Goal: Task Accomplishment & Management: Use online tool/utility

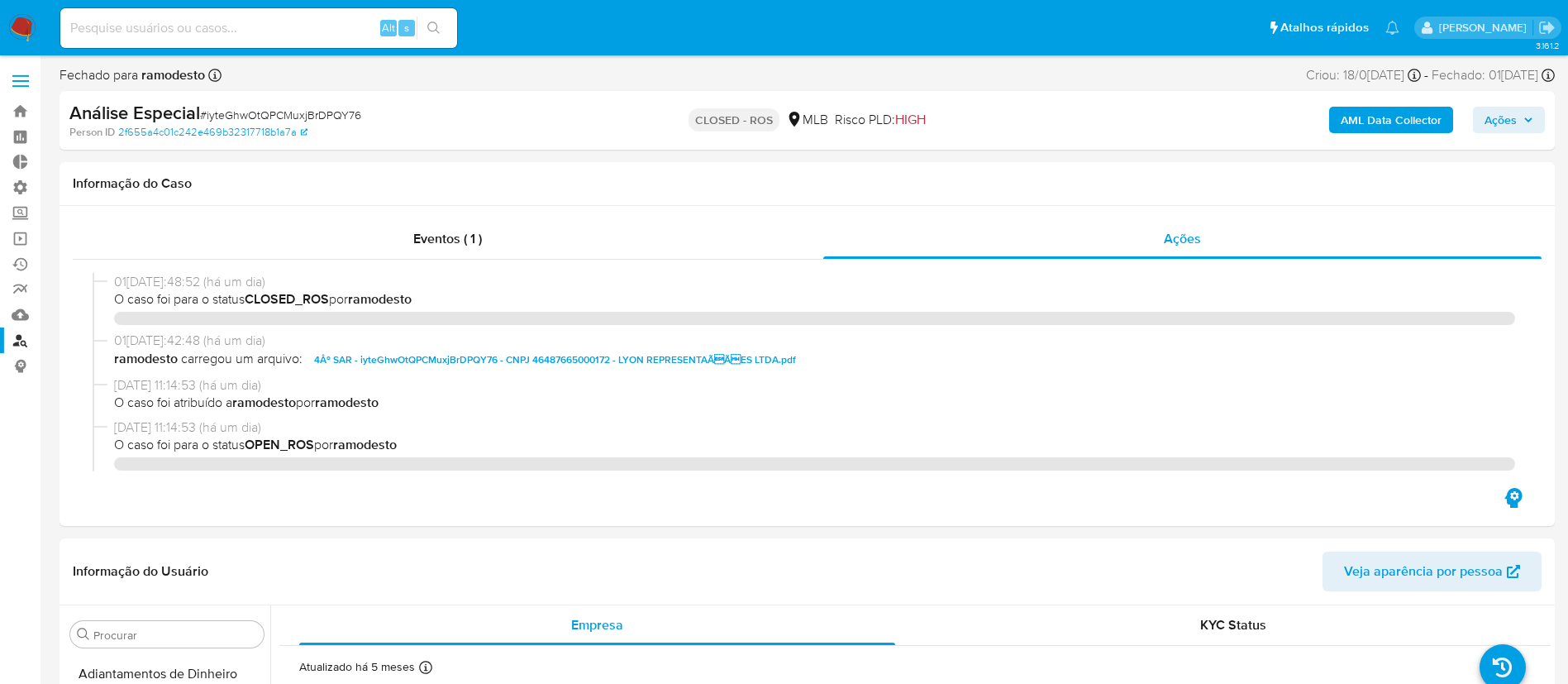
select select "10"
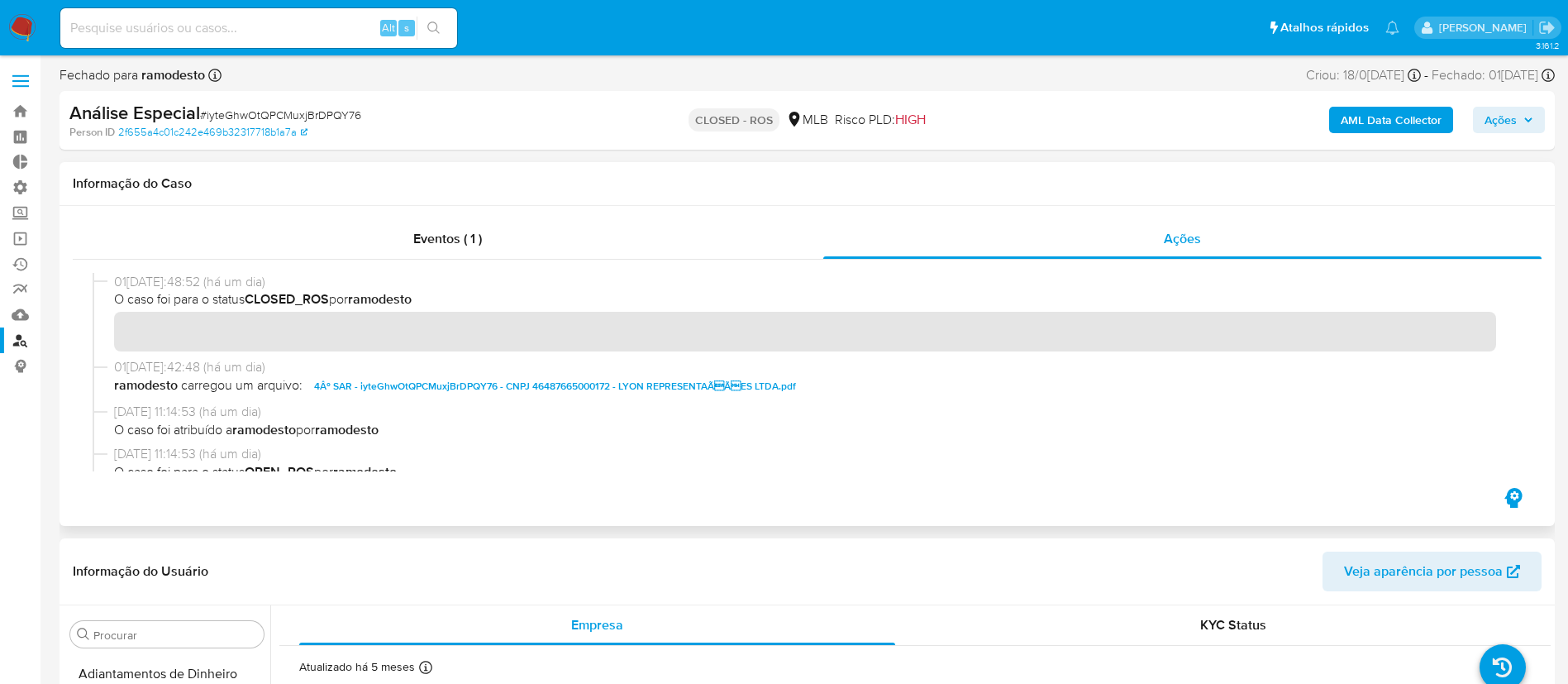
scroll to position [857, 0]
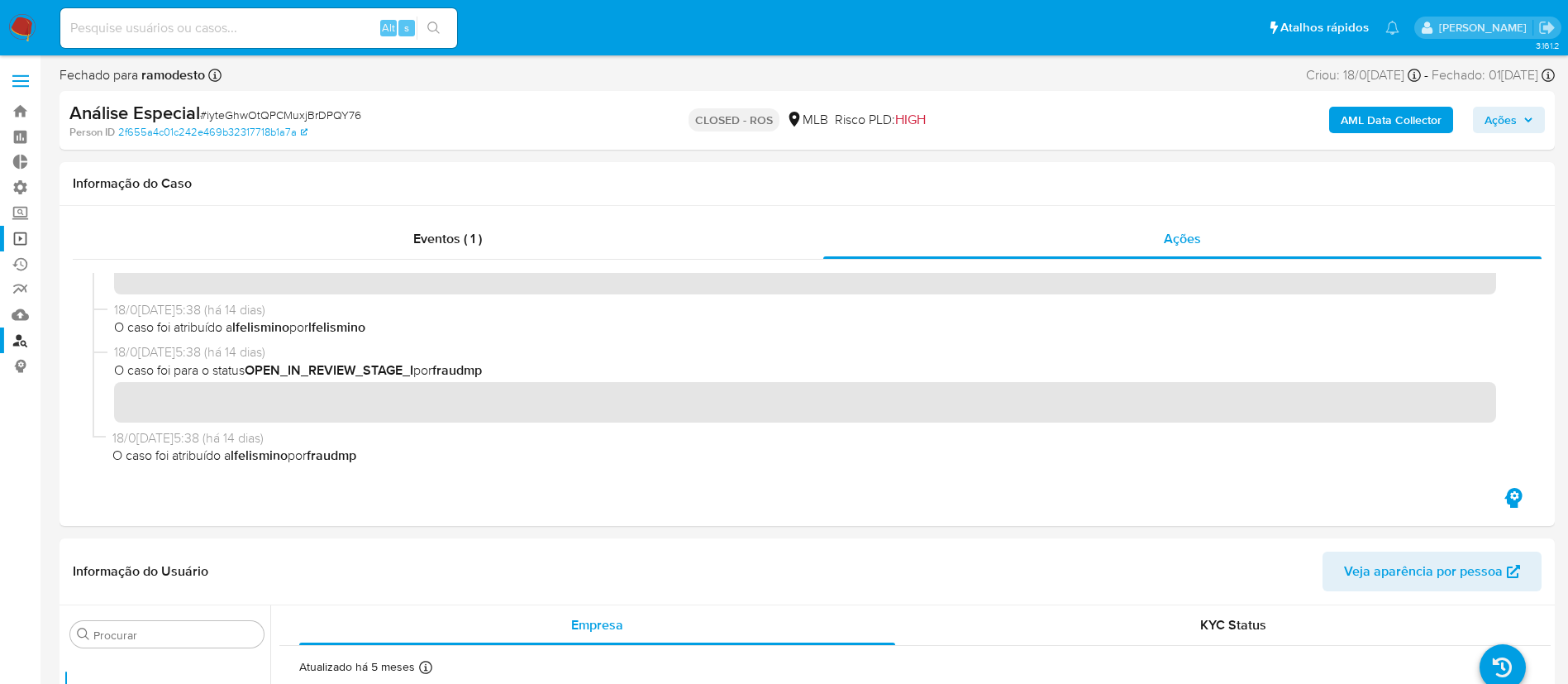
click at [26, 233] on link "Operações em massa" at bounding box center [98, 238] width 196 height 26
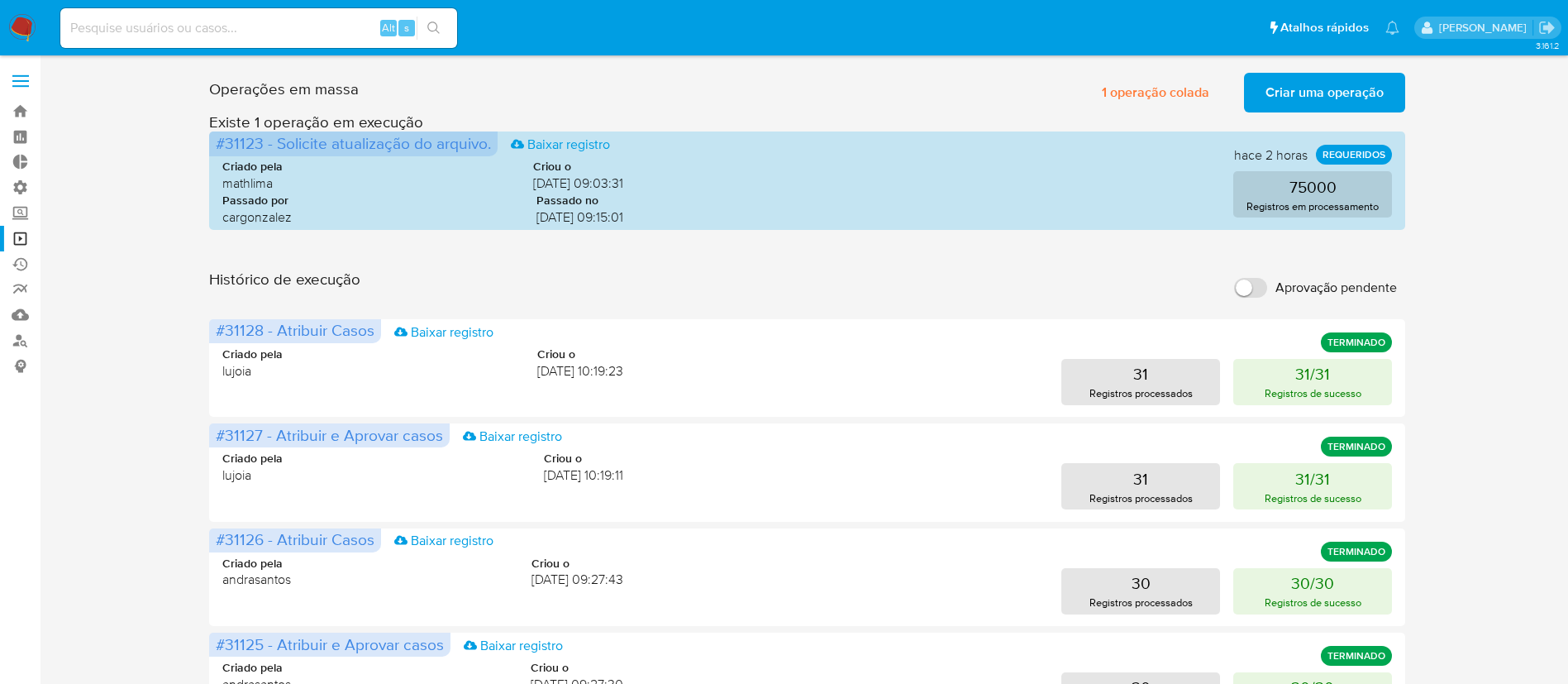
click at [1308, 93] on span "Criar uma operação" at bounding box center [1325, 92] width 119 height 36
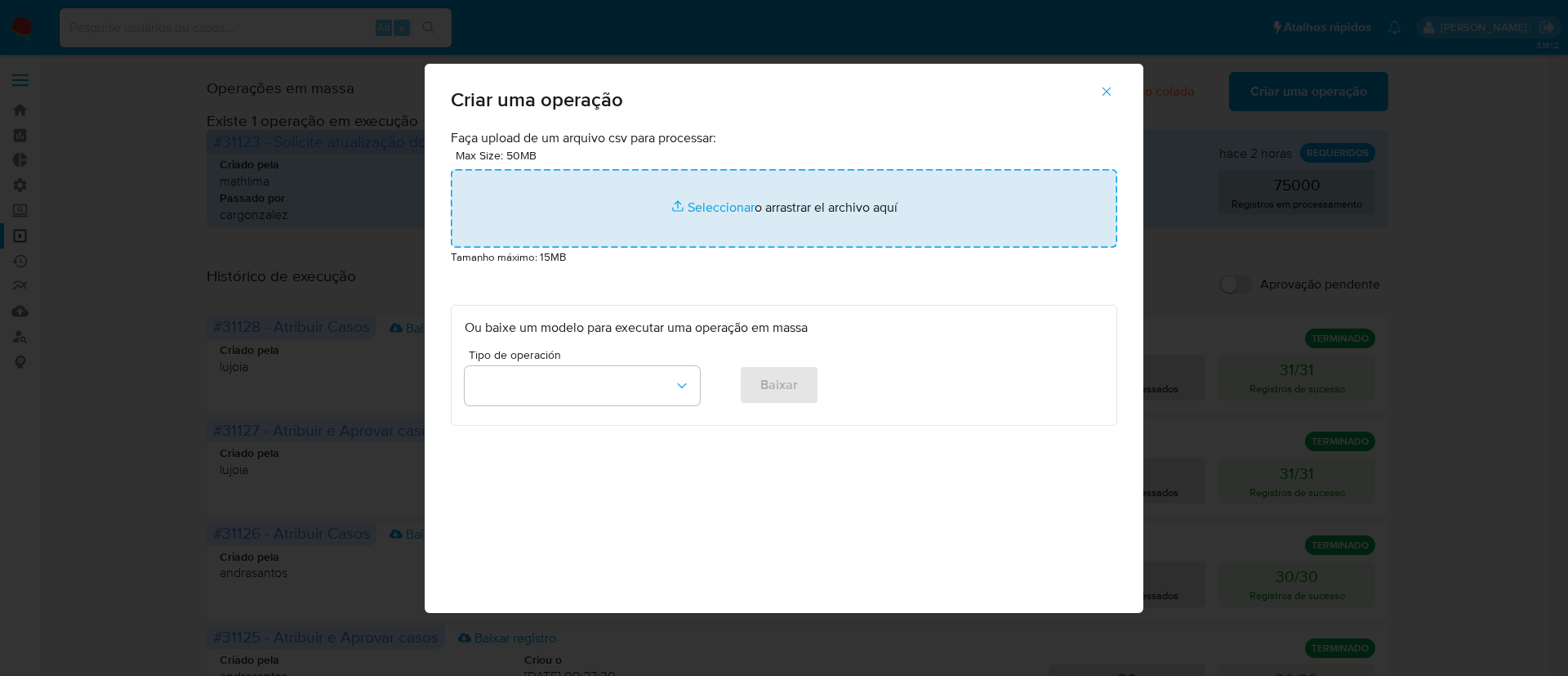
click at [739, 213] on input "file" at bounding box center [784, 208] width 666 height 79
type input "C:\fakepath\ASSIGN_AND_CLOSE_CASE (8).csv"
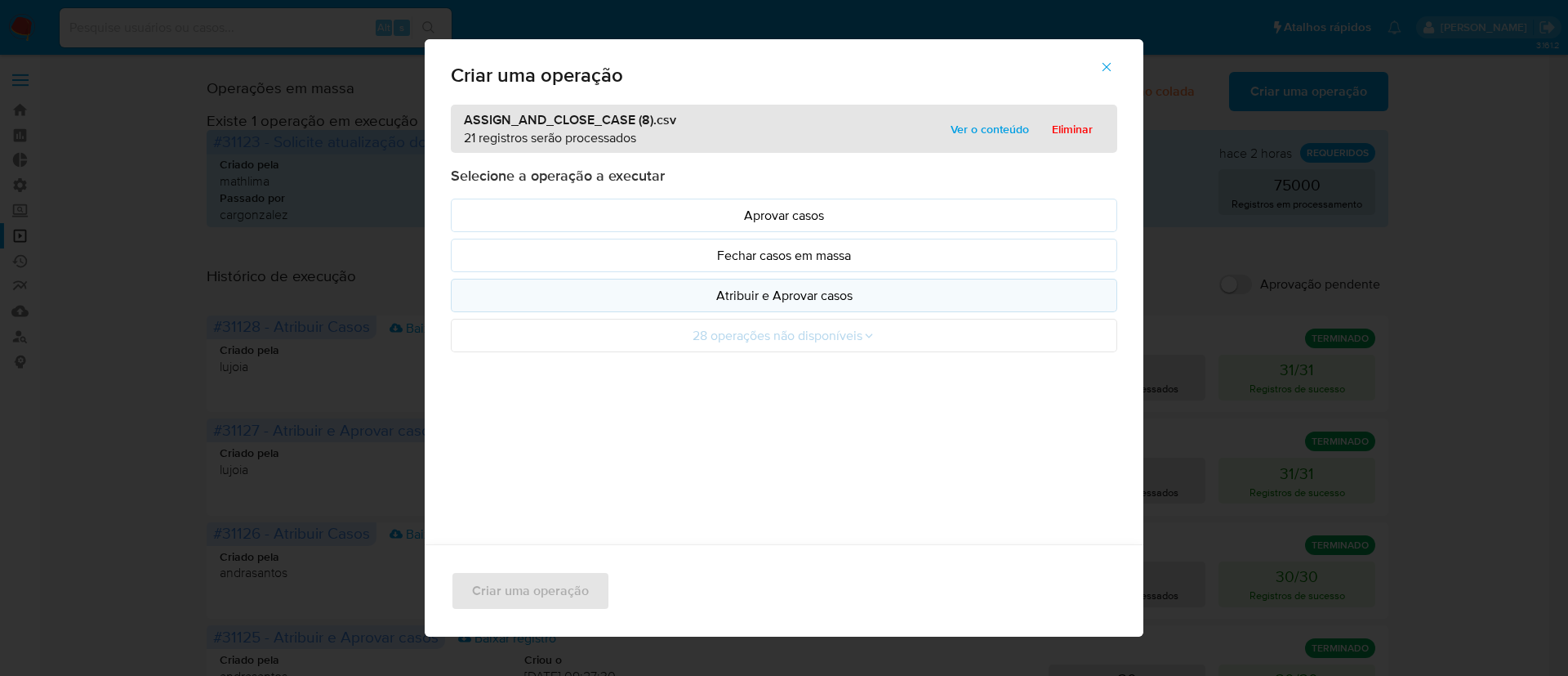
click at [825, 295] on p "Atribuir e Aprovar casos" at bounding box center [784, 295] width 639 height 18
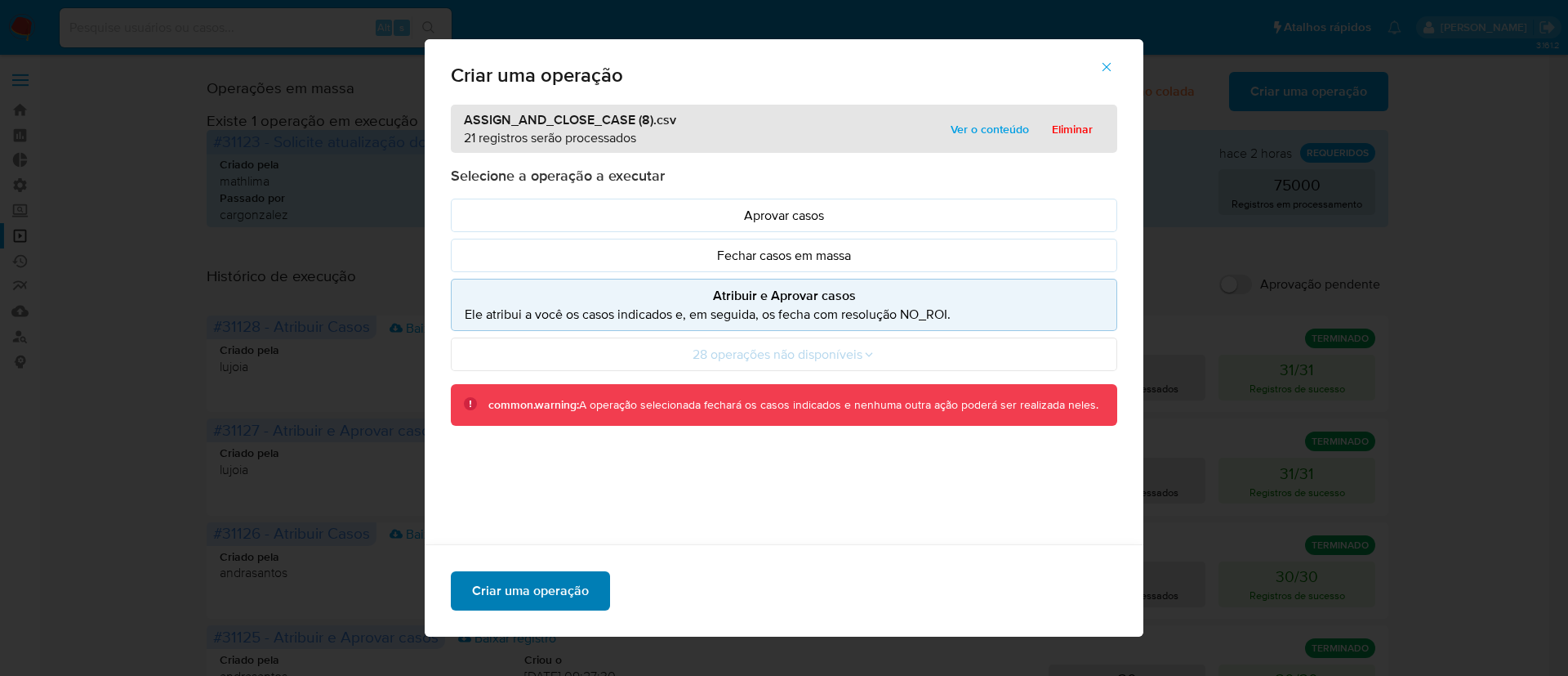
click at [555, 573] on span "Criar uma operação" at bounding box center [531, 590] width 117 height 36
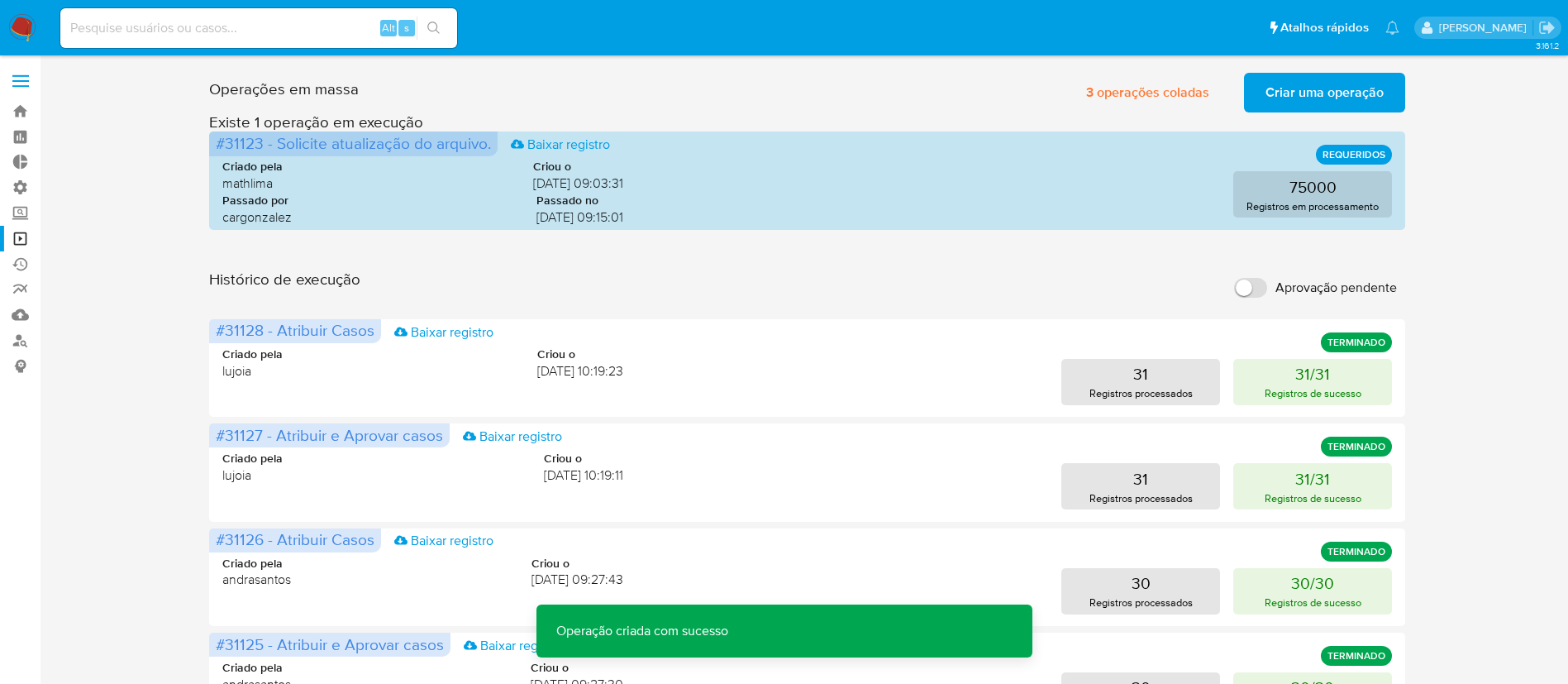
click at [1270, 97] on span "Criar uma operação" at bounding box center [1325, 92] width 119 height 36
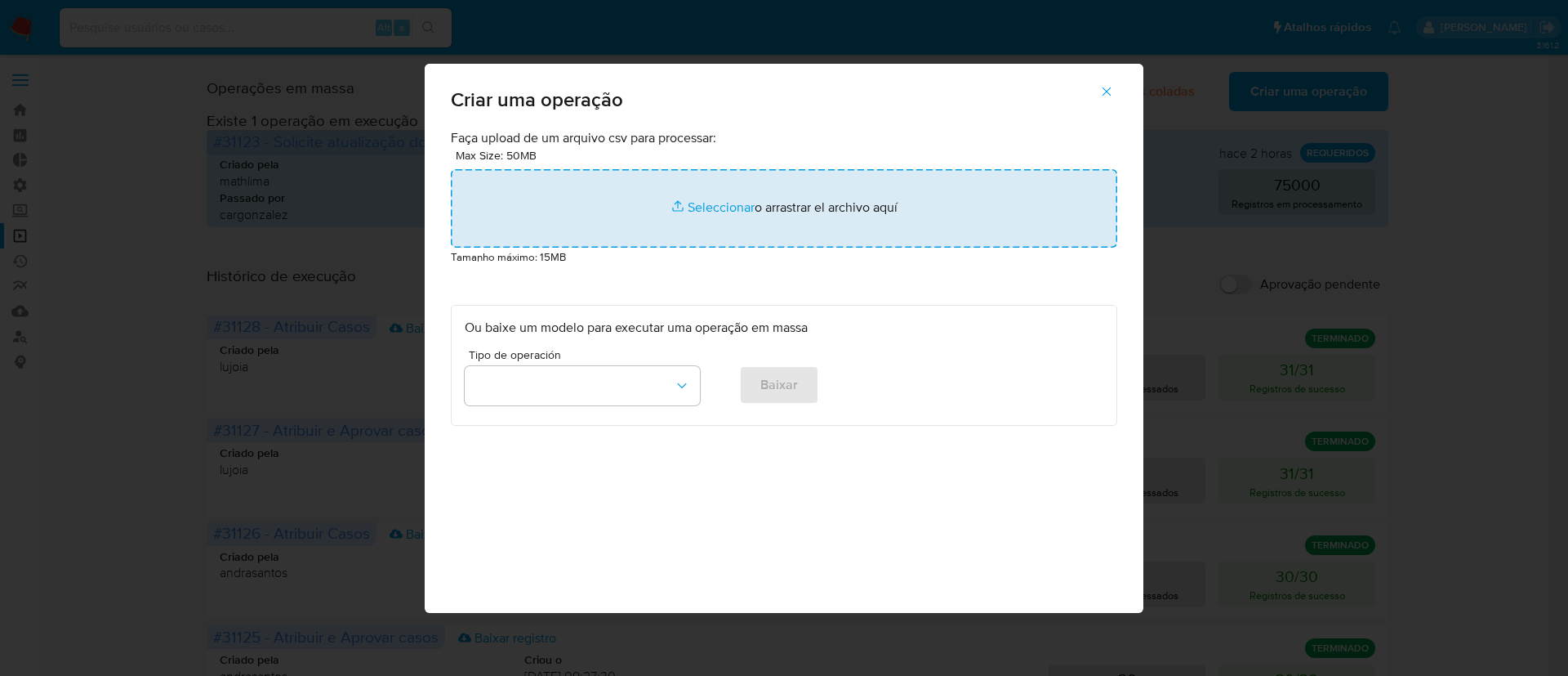
click at [745, 209] on input "file" at bounding box center [784, 208] width 666 height 79
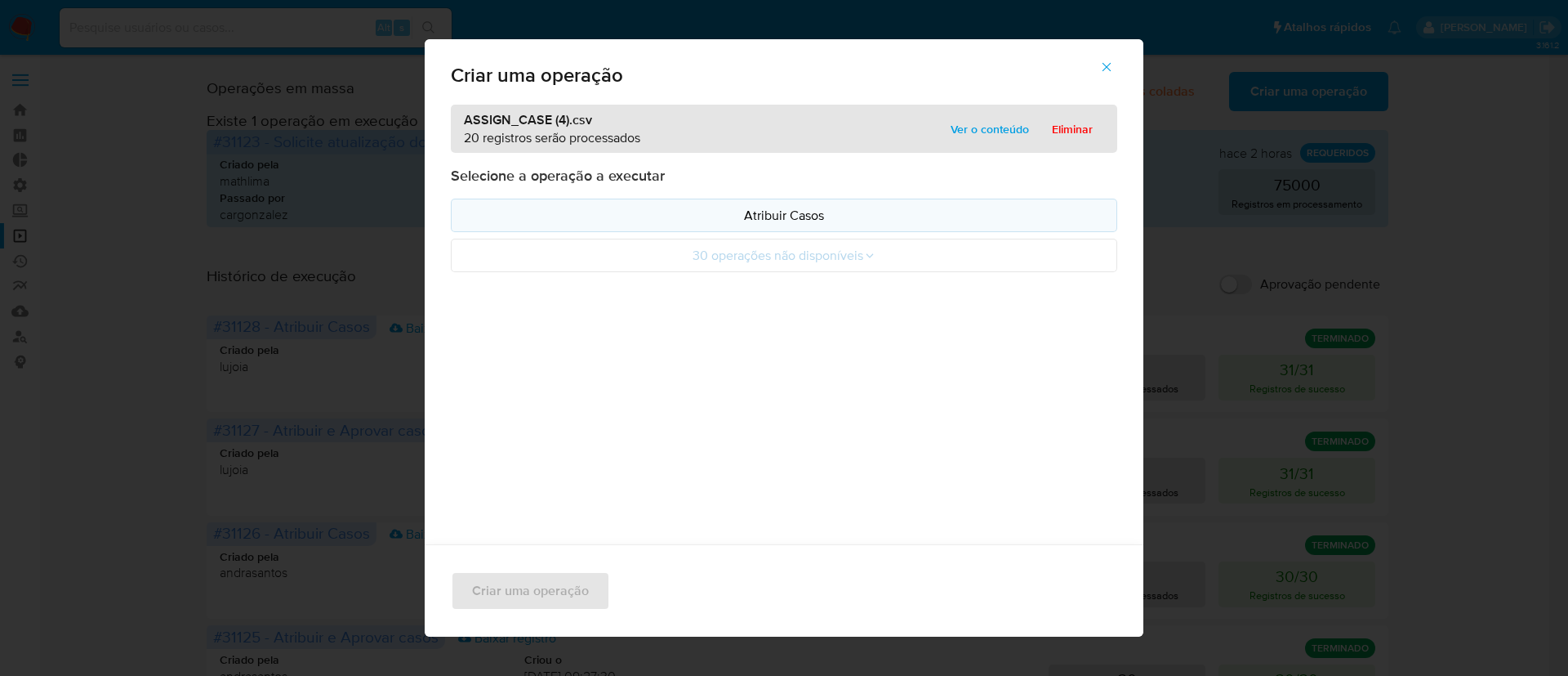
click at [709, 220] on p "Atribuir Casos" at bounding box center [784, 214] width 639 height 18
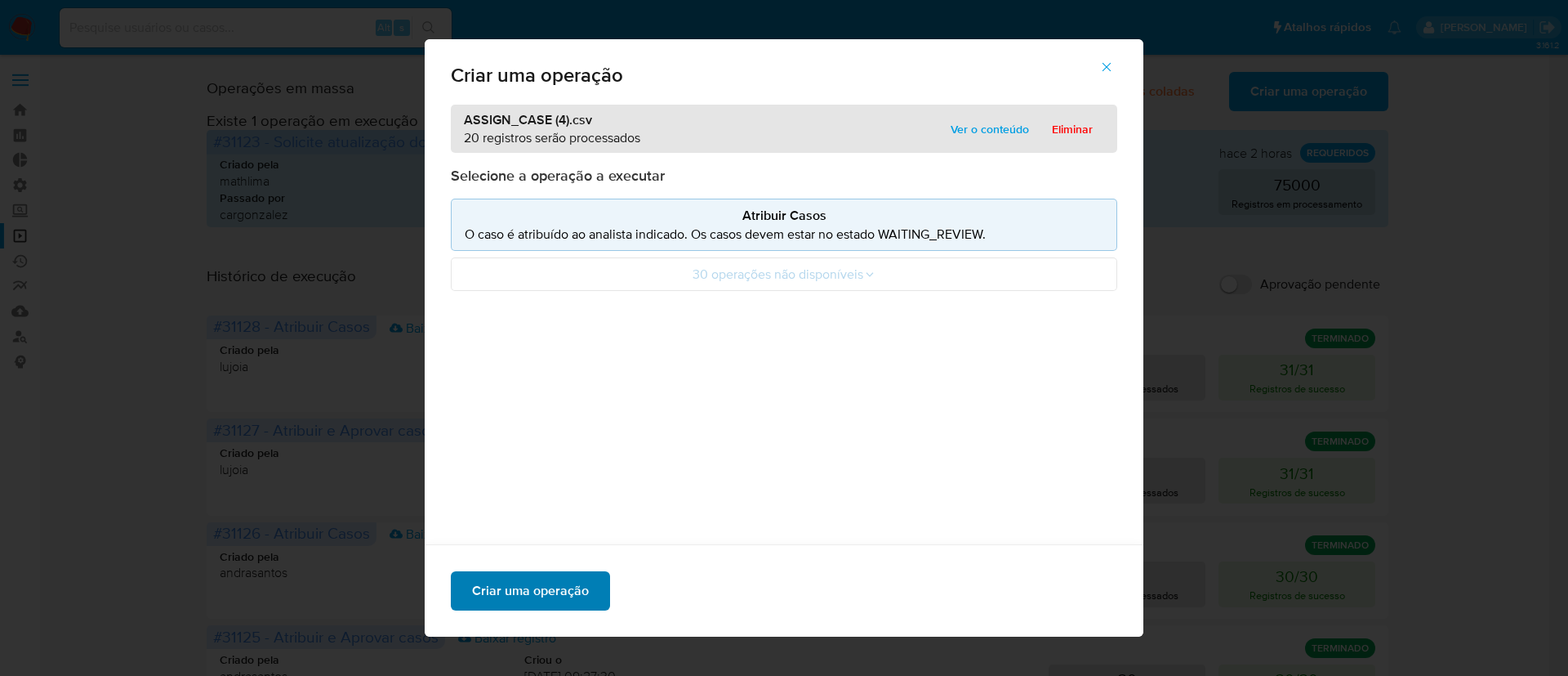
click at [530, 597] on span "Criar uma operação" at bounding box center [531, 590] width 117 height 36
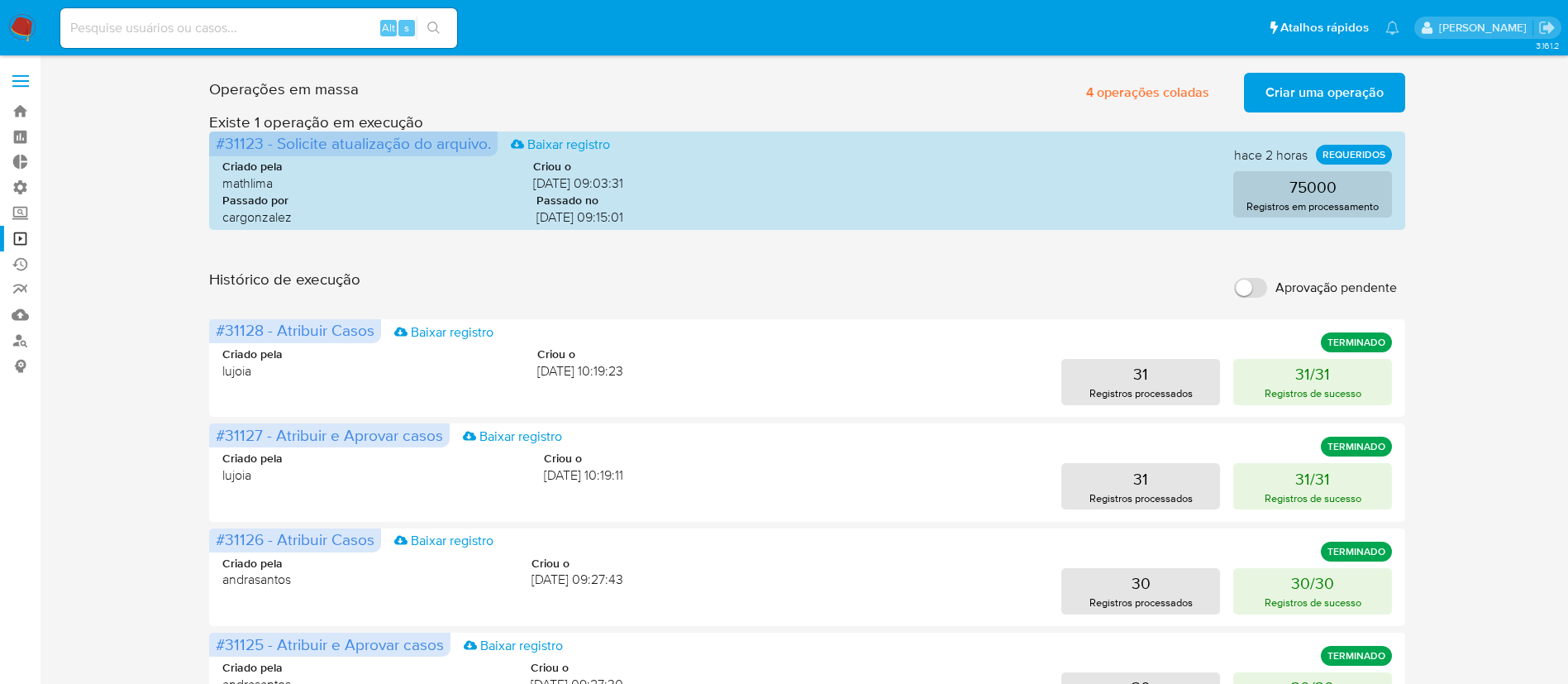
click at [293, 19] on input at bounding box center [258, 28] width 396 height 21
paste input "slkUNVcl8WLOREOR1T9EduDx"
type input "slkUNVcl8WLOREOR1T9EduDx"
click at [445, 28] on button "search-icon" at bounding box center [434, 28] width 34 height 23
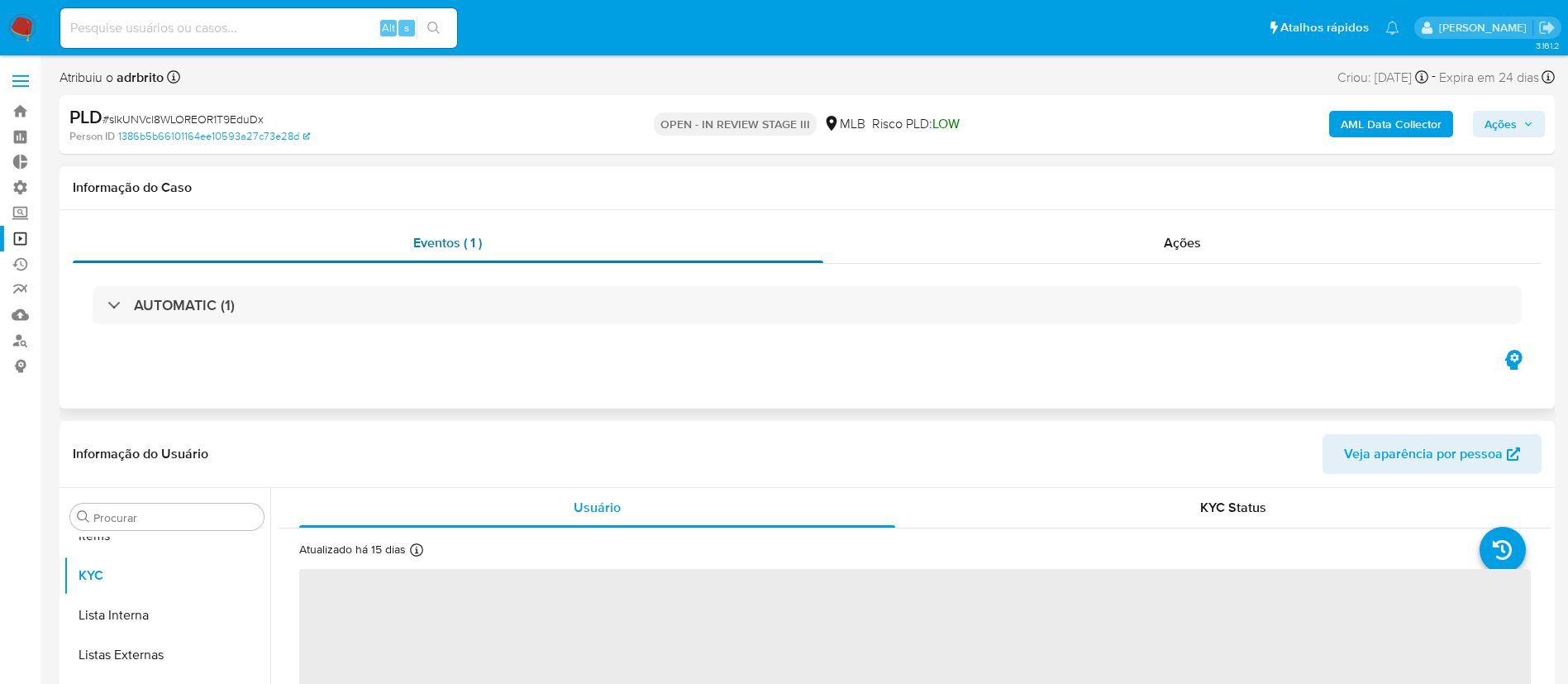
scroll to position [857, 0]
select select "10"
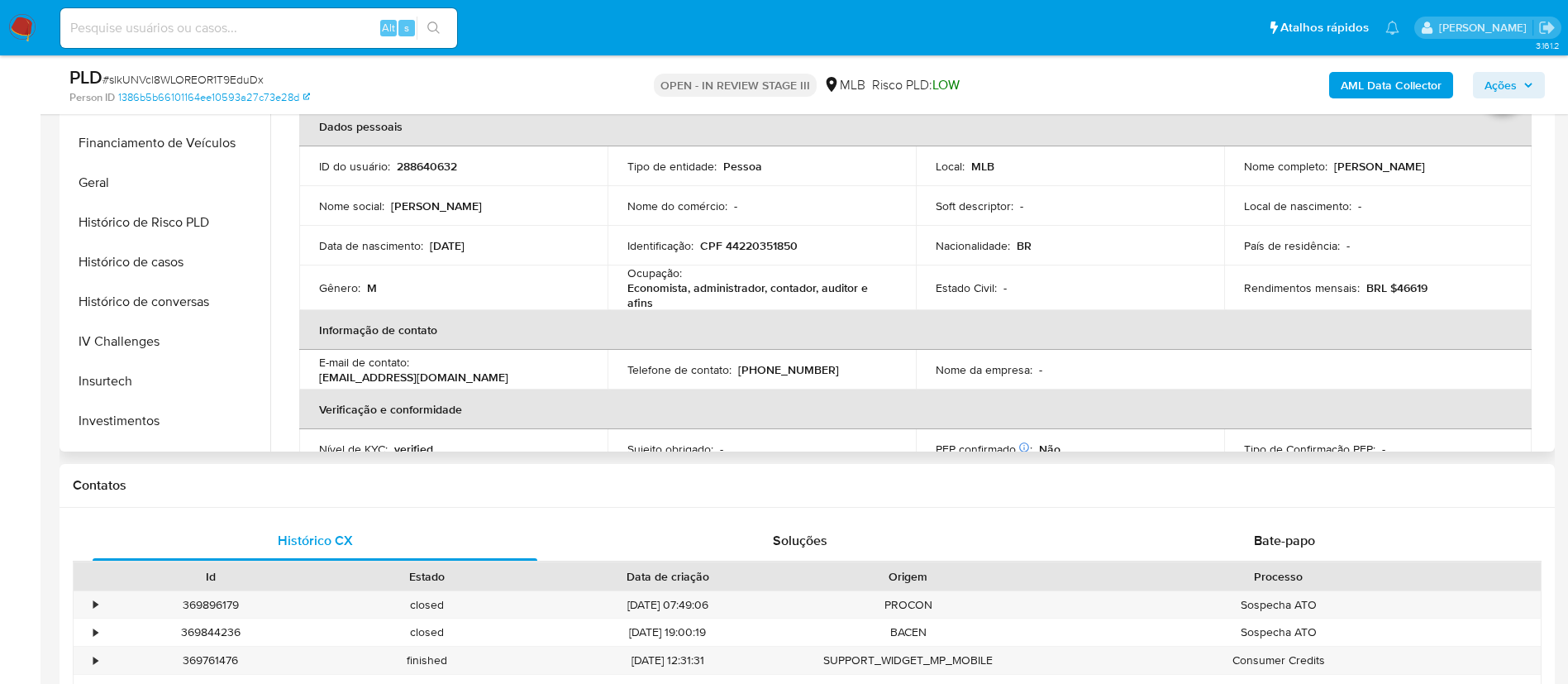
scroll to position [453, 0]
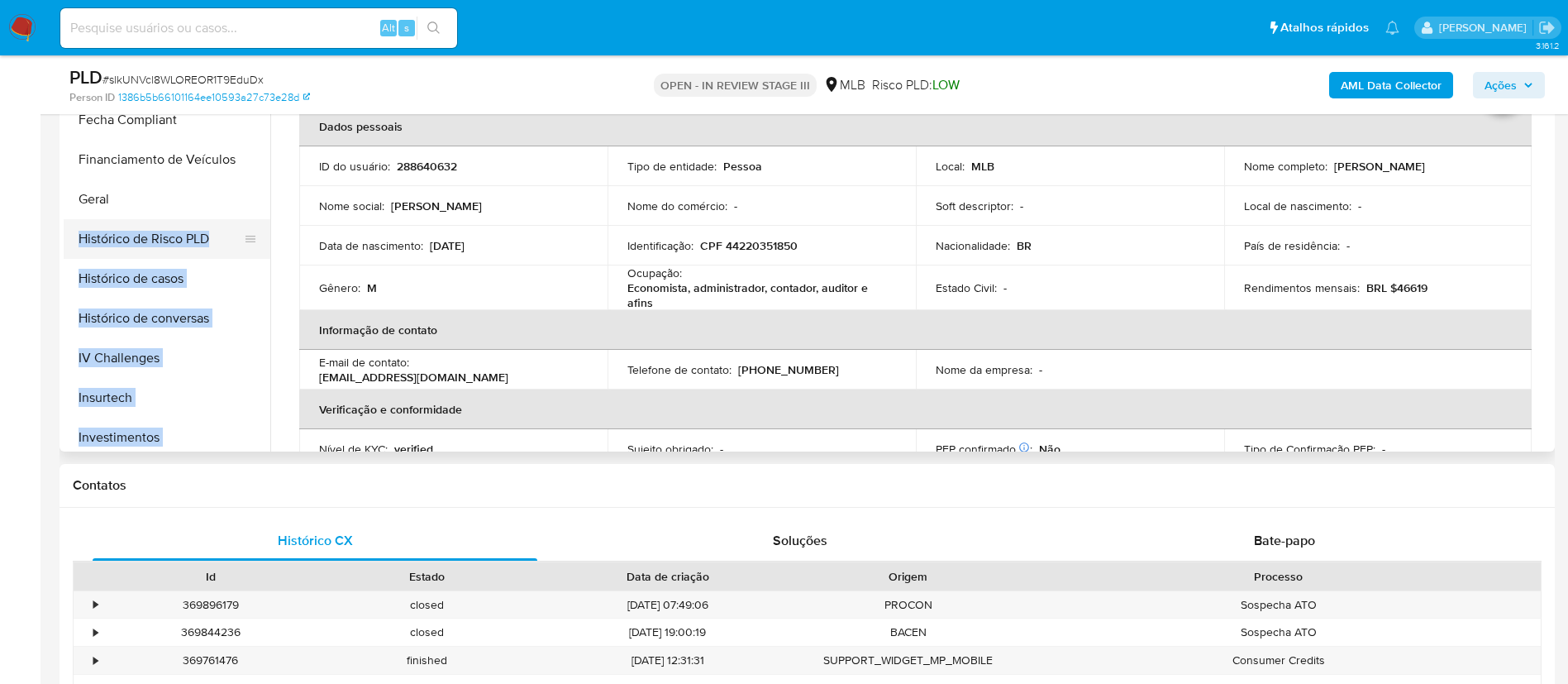
drag, startPoint x: 271, startPoint y: 259, endPoint x: 263, endPoint y: 230, distance: 30.1
click at [263, 224] on div "Procurar Adiantamentos de Dinheiro Anexos CBT Cartões Contas Bancárias Dados Mo…" at bounding box center [807, 240] width 1487 height 423
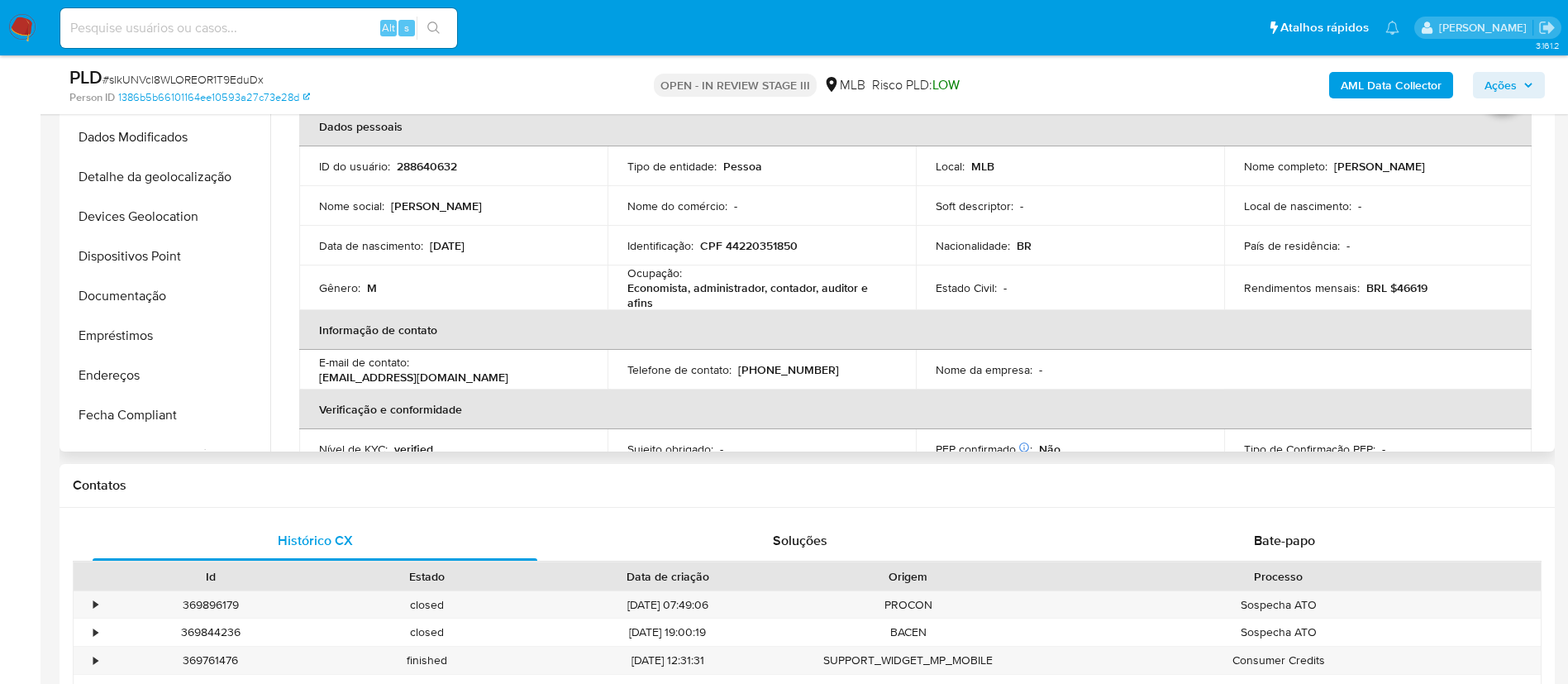
scroll to position [195, 0]
click at [140, 273] on button "Documentação" at bounding box center [160, 259] width 194 height 40
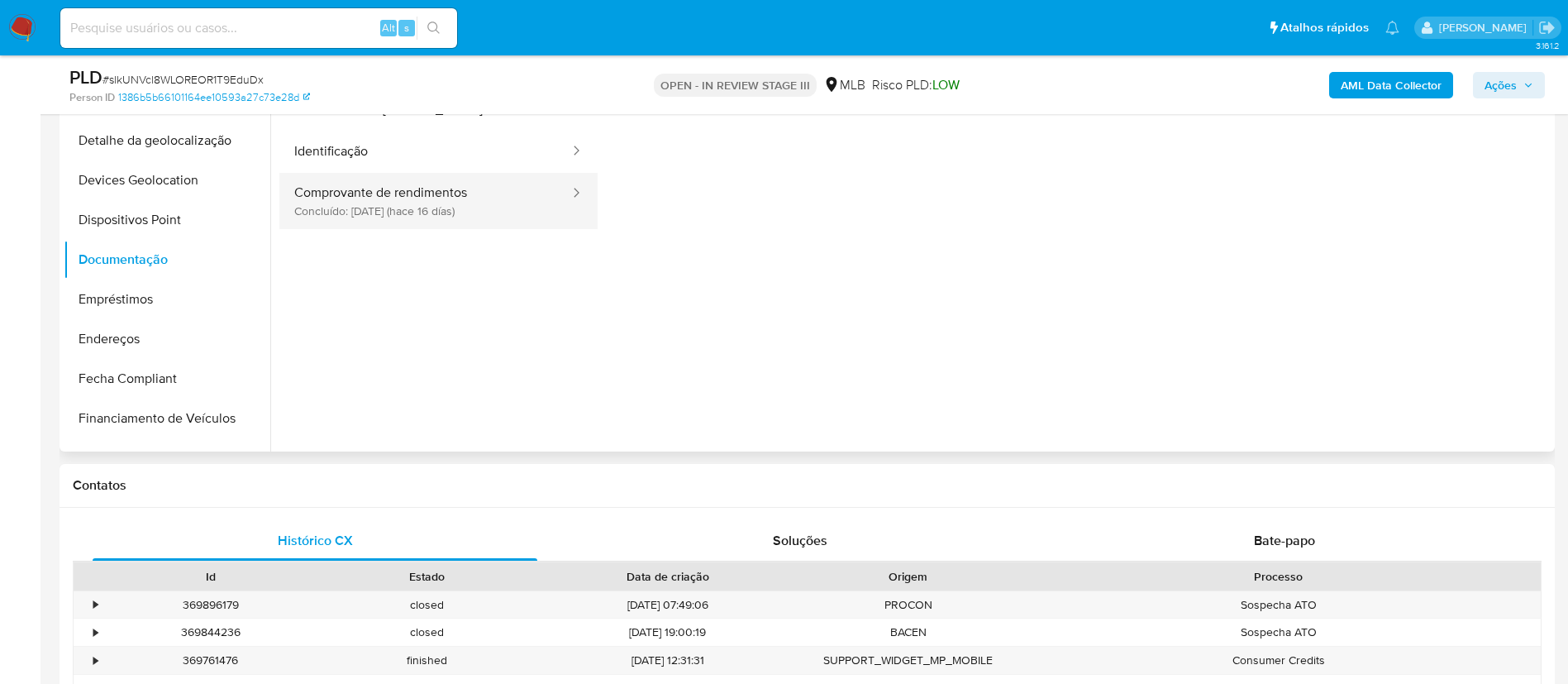
click at [409, 211] on button "Comprovante de rendimentos Concluído: 17/09/2025 (hace 16 días)" at bounding box center [426, 201] width 292 height 57
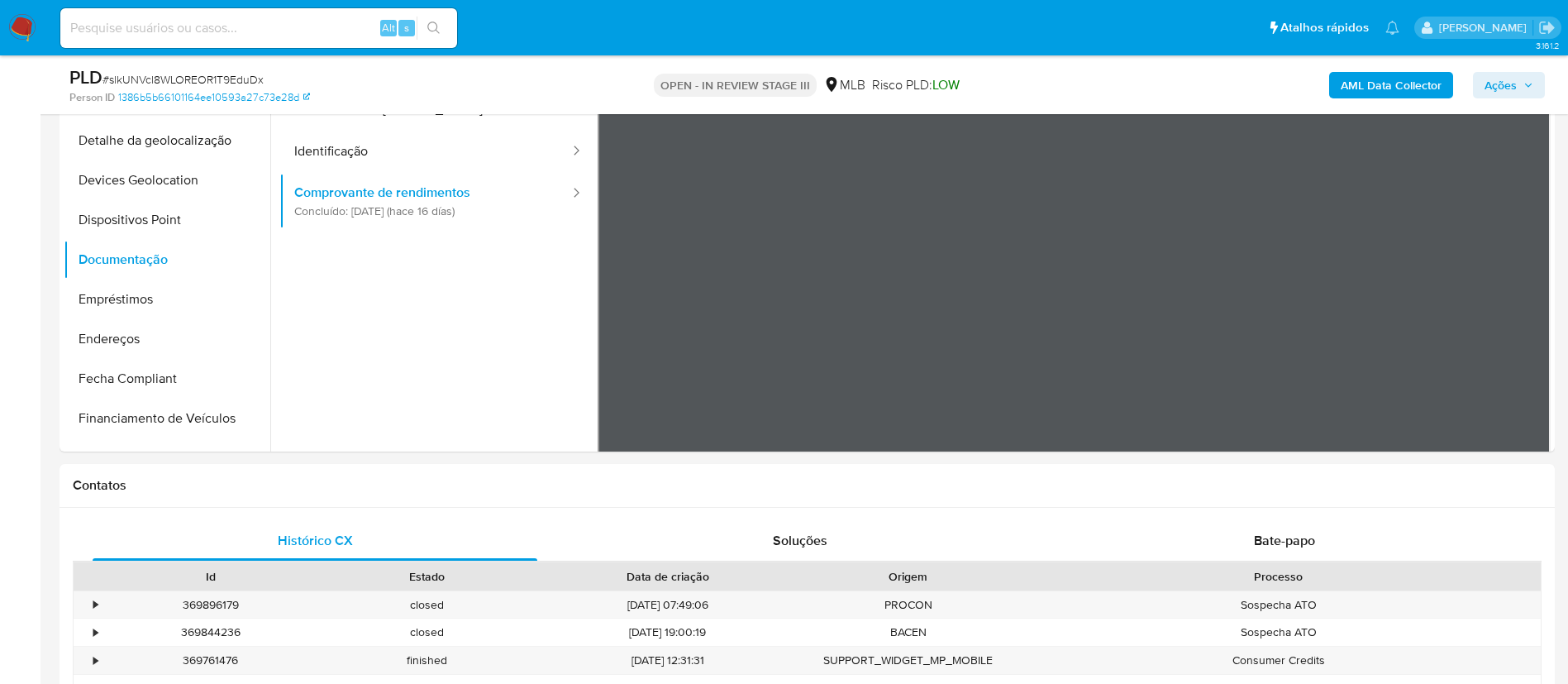
scroll to position [0, 0]
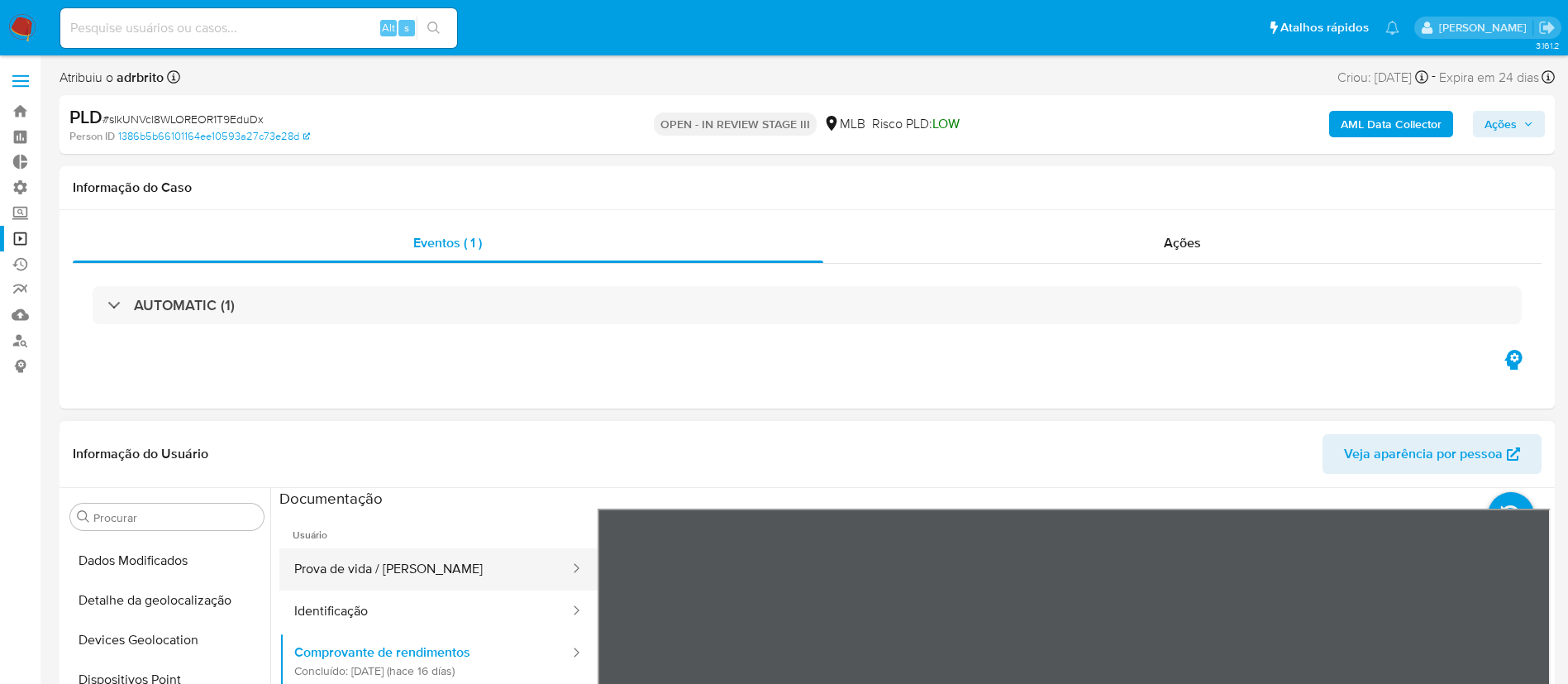
click at [463, 579] on button "Prova de vida / Selfie" at bounding box center [426, 569] width 292 height 42
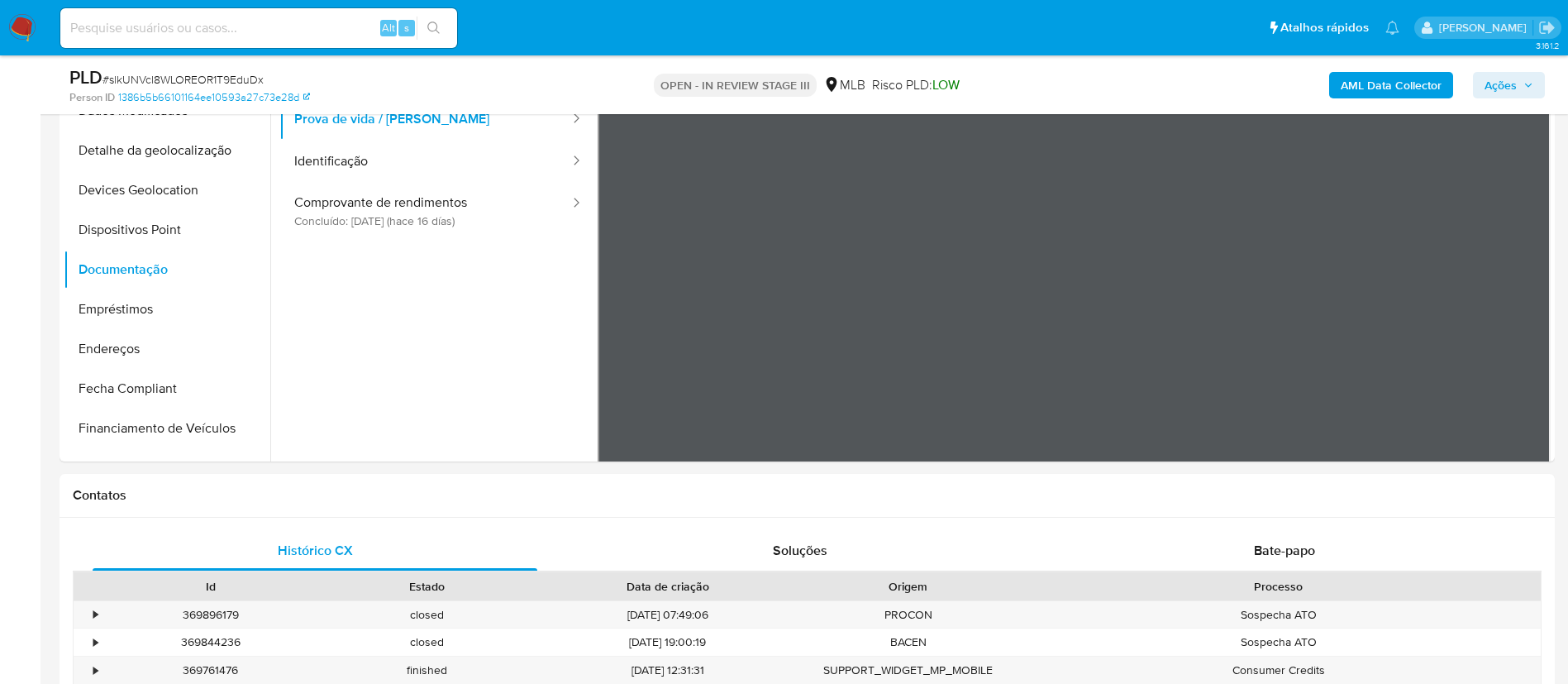
scroll to position [395, 0]
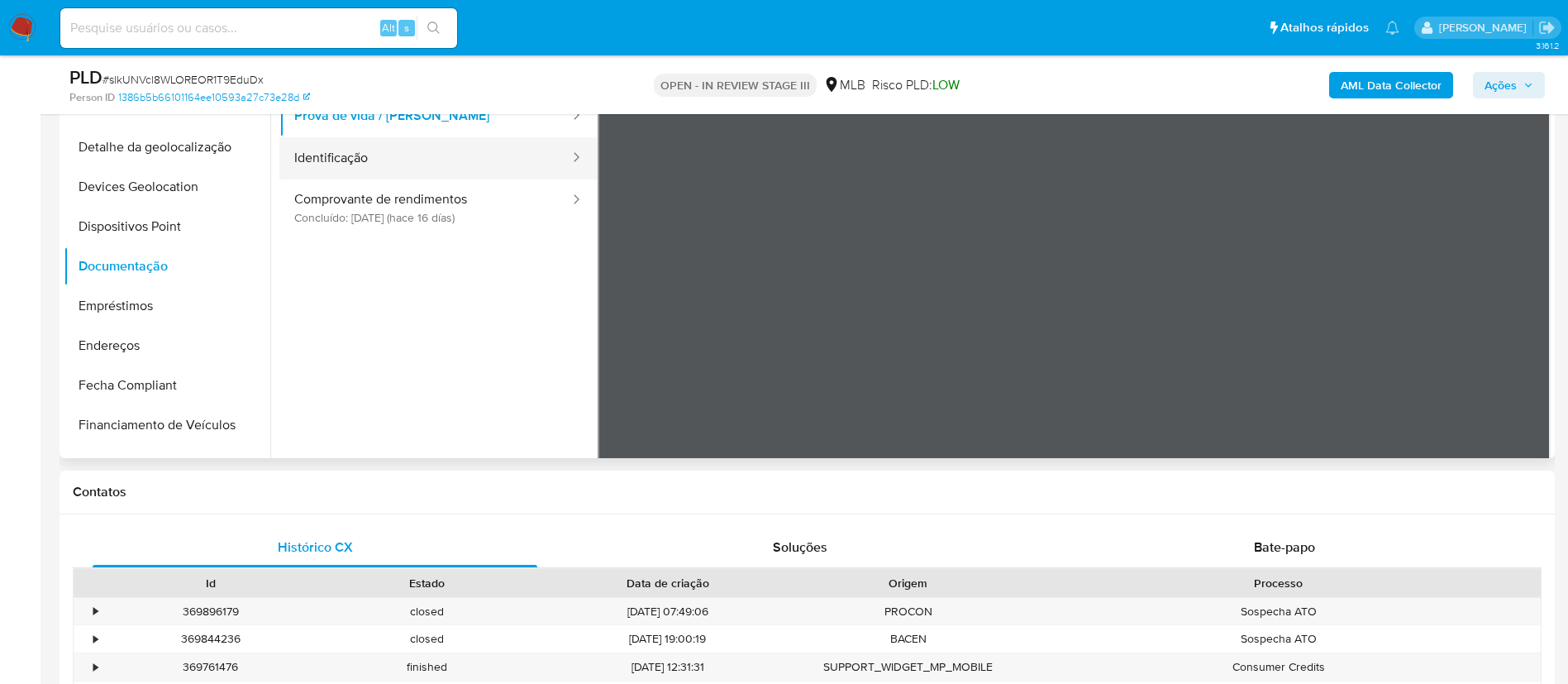
click at [409, 163] on button "Identificação" at bounding box center [426, 158] width 292 height 42
